Goal: Find specific page/section: Find specific page/section

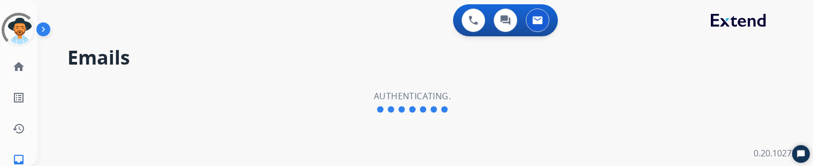
click at [249, 81] on div "Emails Authenticating." at bounding box center [412, 103] width 750 height 128
click at [25, 68] on link "home Home" at bounding box center [19, 67] width 30 height 30
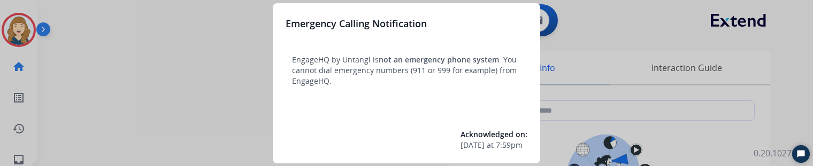
click at [136, 81] on div at bounding box center [406, 83] width 813 height 166
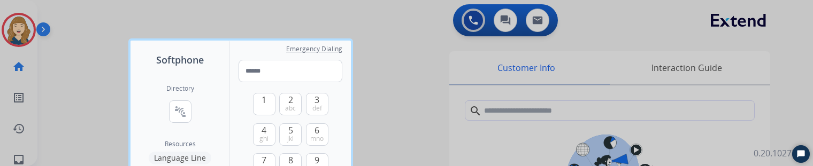
click at [80, 73] on div at bounding box center [406, 83] width 813 height 166
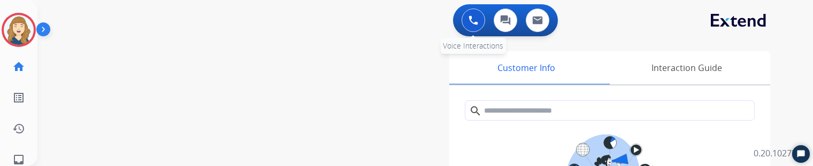
click at [483, 13] on button at bounding box center [474, 21] width 24 height 24
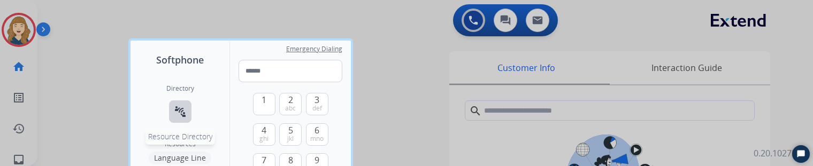
click at [178, 113] on mat-icon "connect_without_contact" at bounding box center [180, 111] width 13 height 13
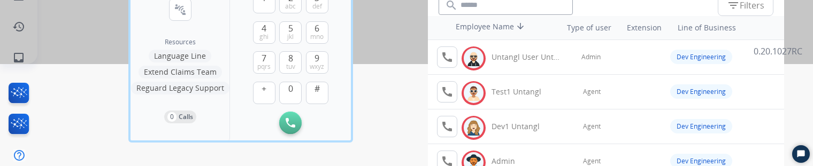
scroll to position [105, 0]
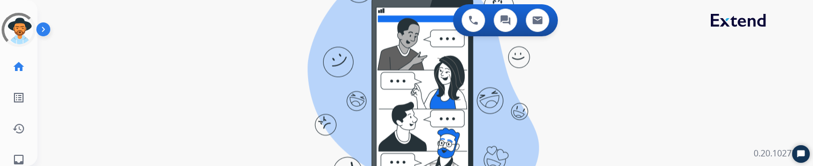
click at [195, 130] on div "0 Voice Interactions 0 Chat Interactions 0 Email Interactions swap_horiz Break …" at bounding box center [425, 83] width 776 height 166
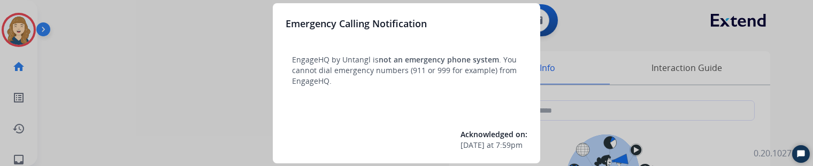
click at [109, 109] on div at bounding box center [406, 83] width 813 height 166
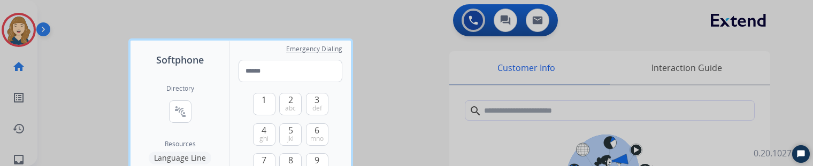
click at [64, 77] on div at bounding box center [406, 83] width 813 height 166
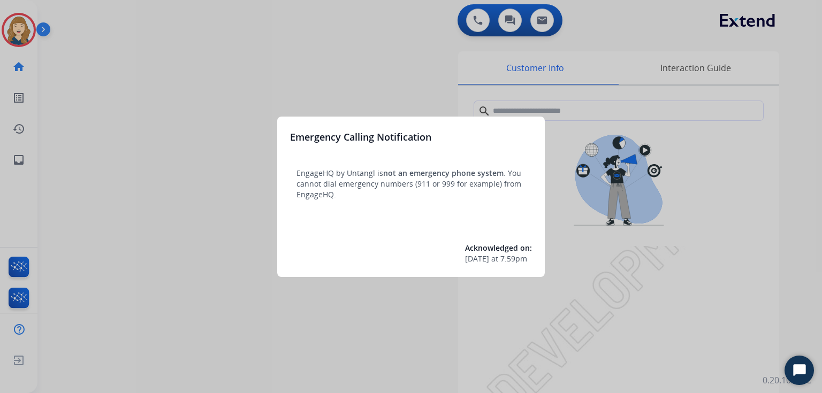
click at [616, 55] on div at bounding box center [411, 196] width 822 height 393
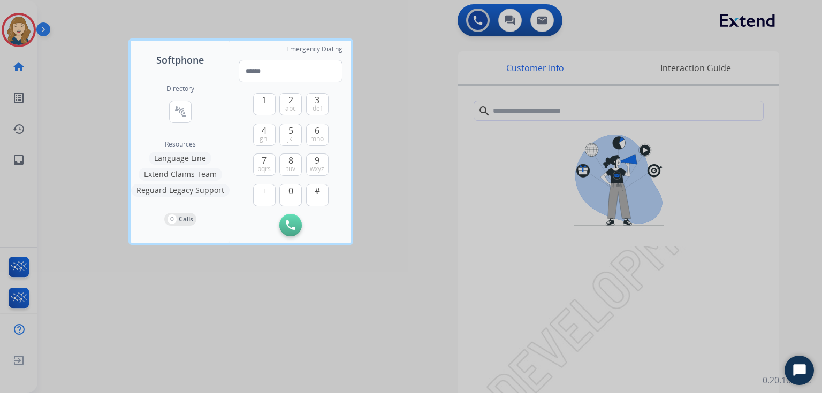
click at [616, 55] on div at bounding box center [411, 196] width 822 height 393
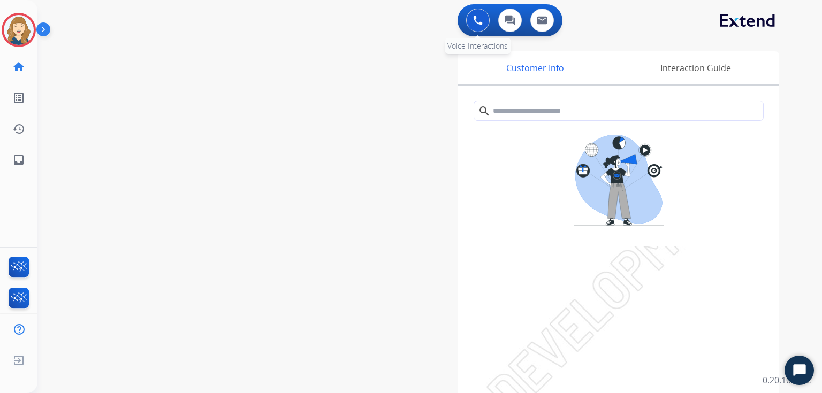
click at [478, 21] on img at bounding box center [478, 21] width 10 height 10
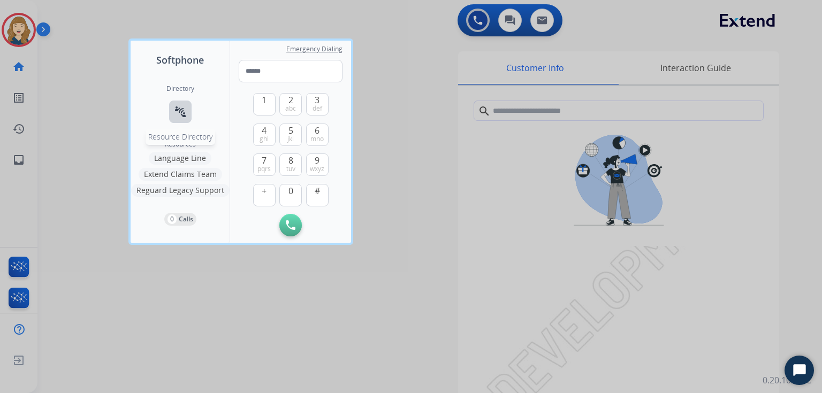
click at [185, 55] on mat-icon "connect_without_contact" at bounding box center [180, 111] width 13 height 13
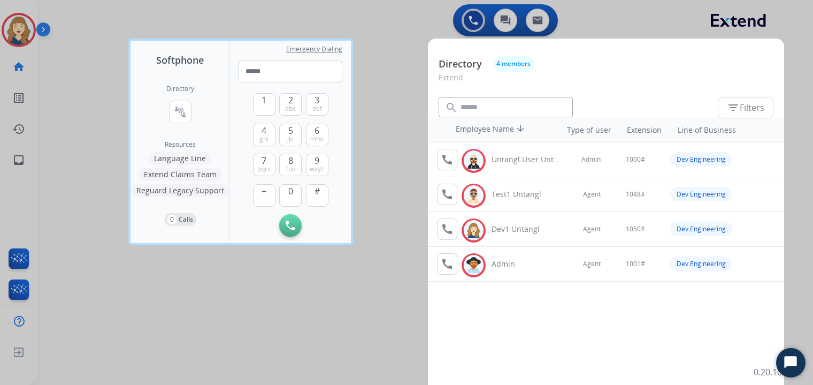
click at [383, 55] on div at bounding box center [406, 192] width 813 height 385
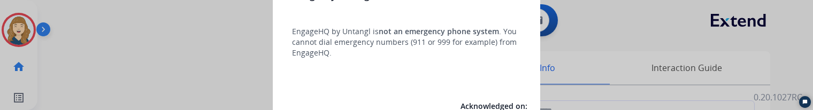
click at [187, 51] on div at bounding box center [406, 55] width 813 height 110
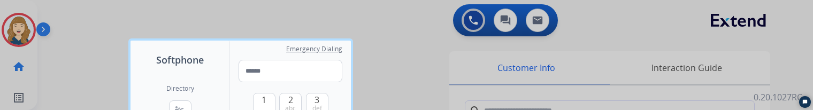
click at [109, 45] on div at bounding box center [406, 55] width 813 height 110
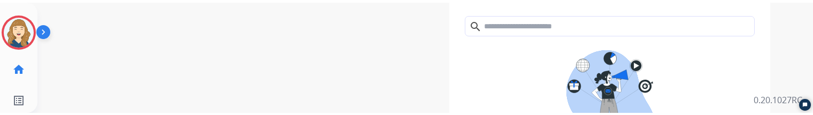
scroll to position [88, 0]
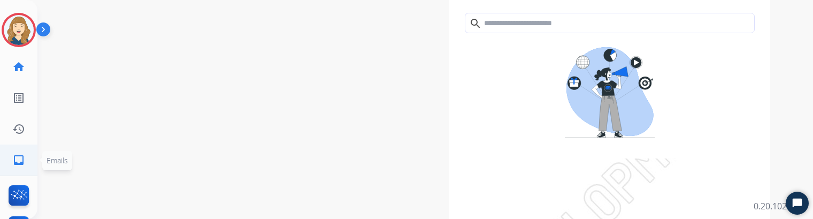
click at [29, 55] on link "inbox Emails" at bounding box center [19, 160] width 30 height 30
select select "**********"
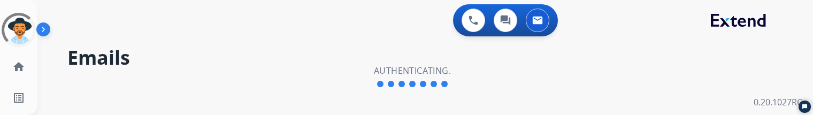
select select "**********"
